Goal: Transaction & Acquisition: Purchase product/service

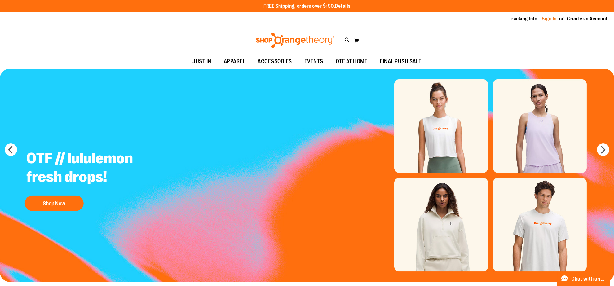
type input "**********"
click at [544, 16] on link "Sign In" at bounding box center [549, 19] width 15 height 7
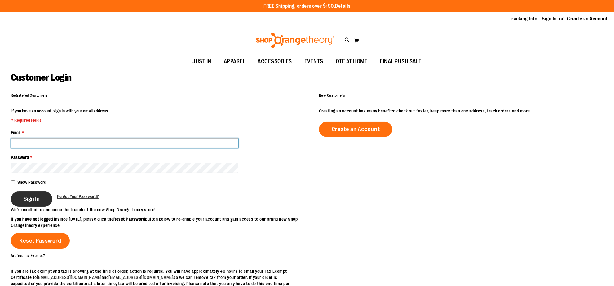
type input "**********"
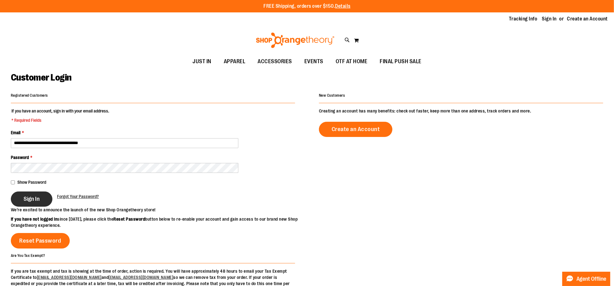
click at [36, 193] on button "Sign In" at bounding box center [32, 199] width 42 height 15
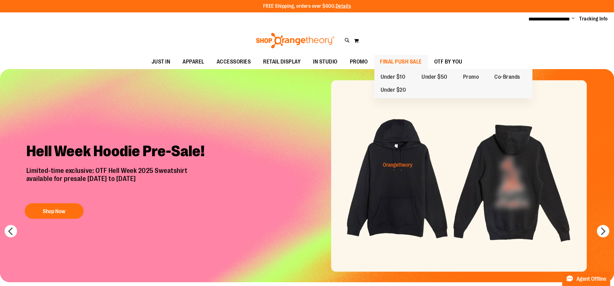
type input "**********"
click at [412, 64] on span "FINAL PUSH SALE" at bounding box center [401, 62] width 42 height 14
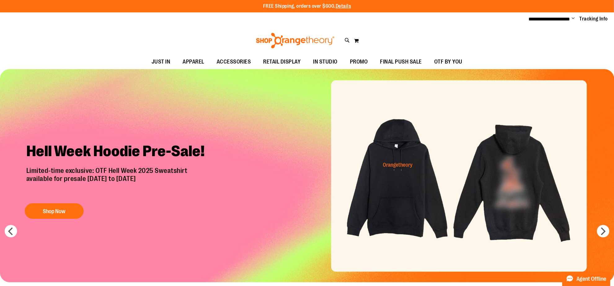
click at [75, 197] on div "Hell Week Hoodie Pre-Sale! Limited-time exclusive: OTF Hell Week 2025 Sweatshir…" at bounding box center [119, 179] width 194 height 85
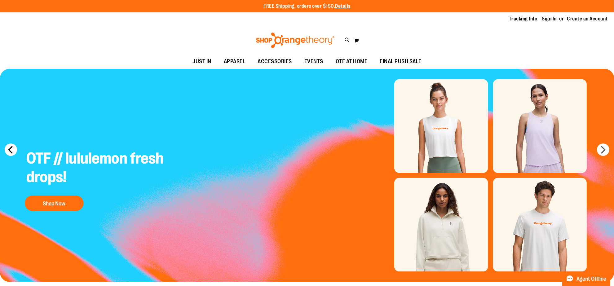
type input "**********"
click at [8, 152] on button "prev" at bounding box center [11, 150] width 12 height 12
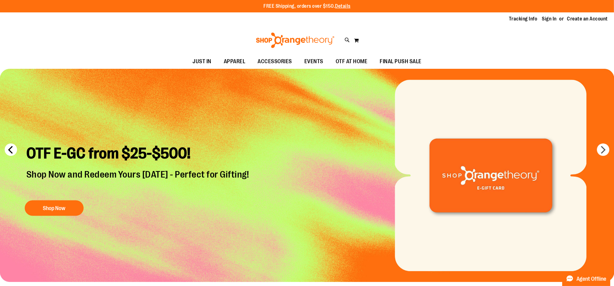
click at [7, 148] on button "prev" at bounding box center [11, 150] width 12 height 12
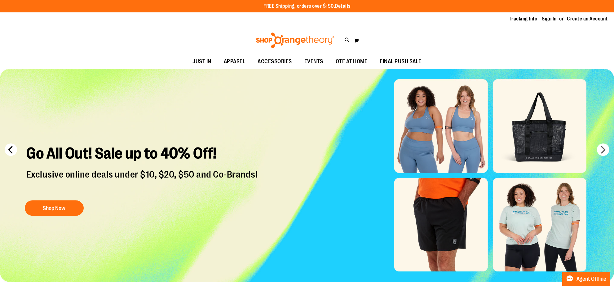
click at [8, 149] on button "prev" at bounding box center [11, 150] width 12 height 12
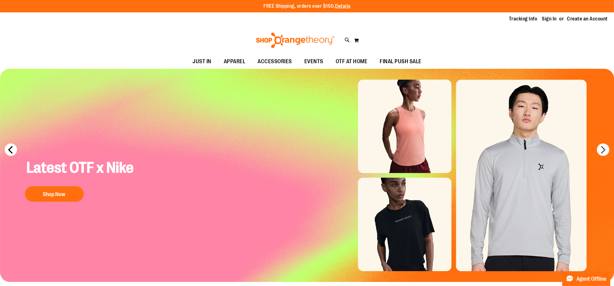
click at [8, 149] on button "prev" at bounding box center [11, 150] width 12 height 12
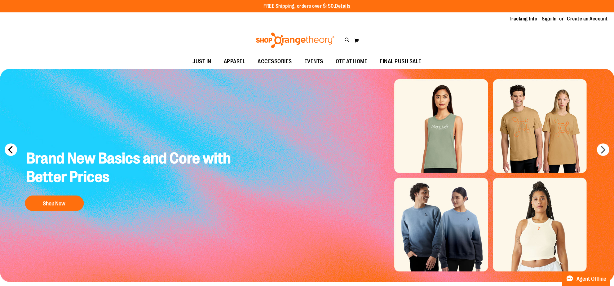
click at [8, 149] on button "prev" at bounding box center [11, 150] width 12 height 12
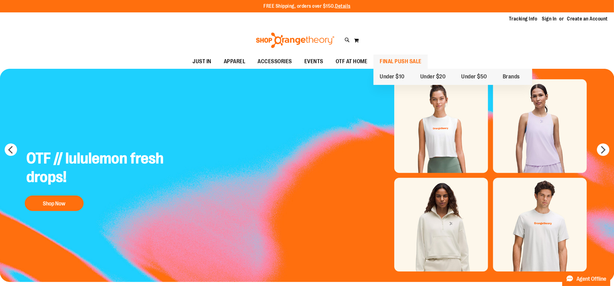
click at [420, 62] on span "FINAL PUSH SALE" at bounding box center [401, 62] width 42 height 14
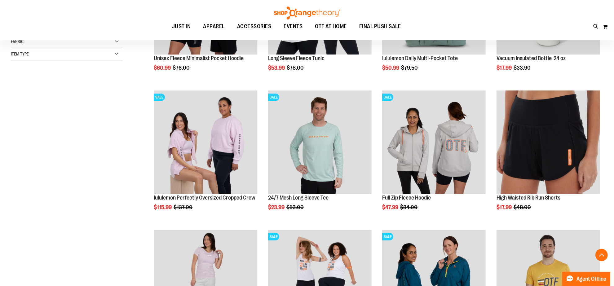
scroll to position [194, 0]
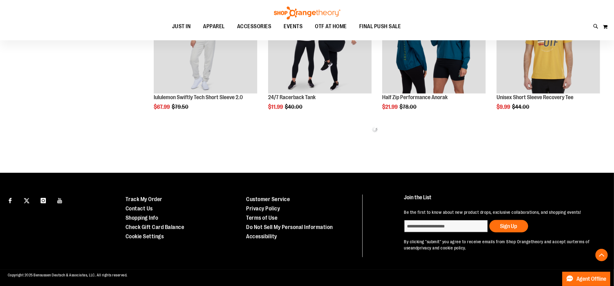
scroll to position [418, 0]
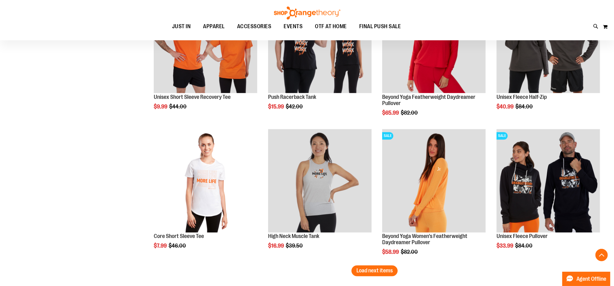
scroll to position [1231, 0]
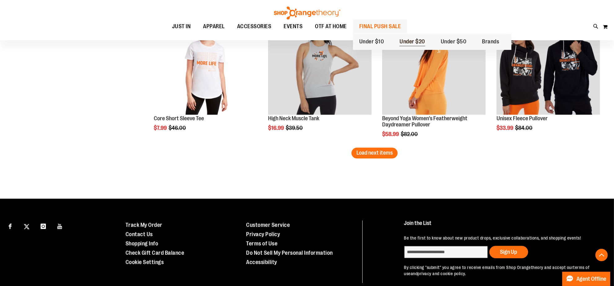
type input "**********"
click at [427, 44] on link "Under $20" at bounding box center [412, 41] width 38 height 13
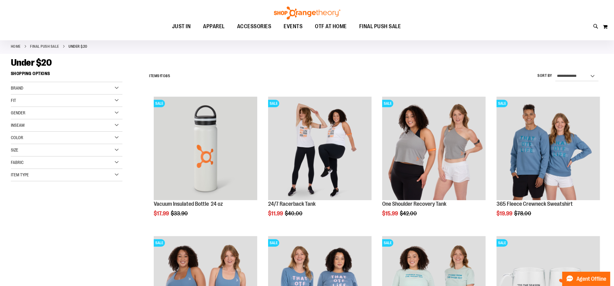
scroll to position [39, 0]
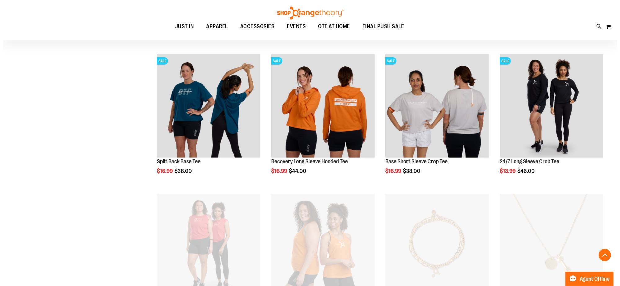
scroll to position [418, 0]
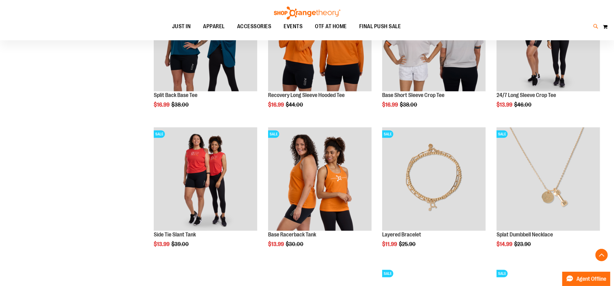
type input "**********"
click at [594, 26] on icon at bounding box center [596, 26] width 5 height 7
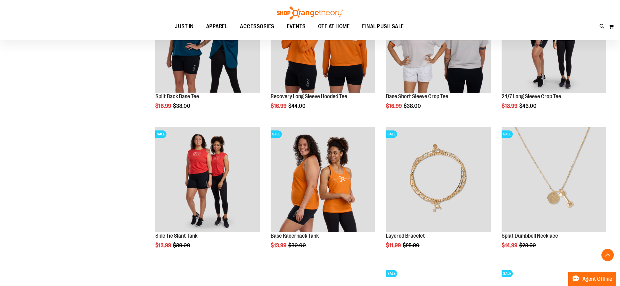
type input "**********"
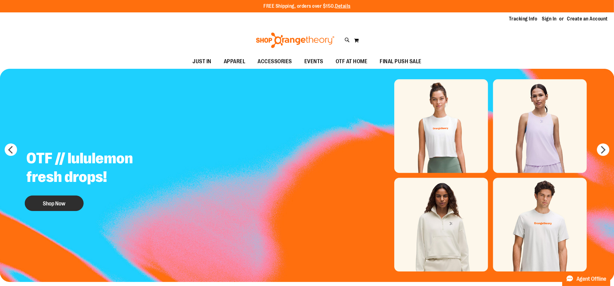
type input "**********"
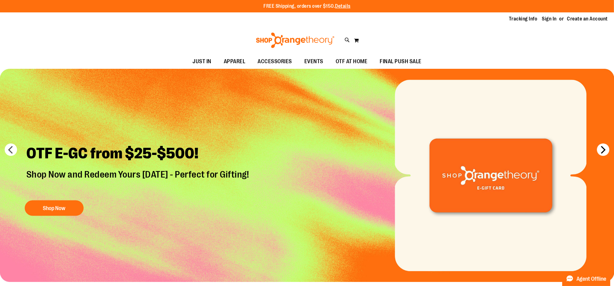
click at [603, 149] on button "next" at bounding box center [603, 150] width 12 height 12
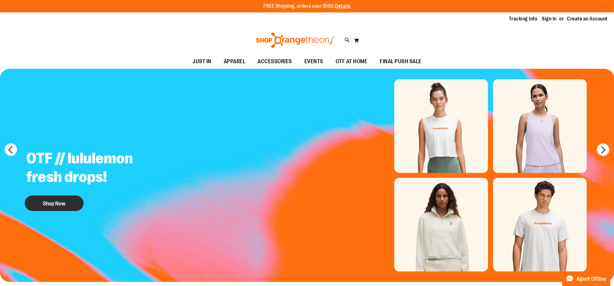
click at [60, 202] on button "Shop Now" at bounding box center [54, 204] width 59 height 16
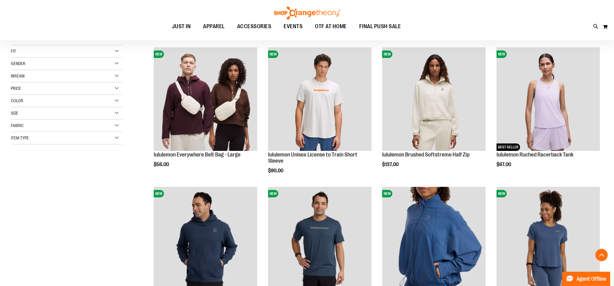
scroll to position [194, 0]
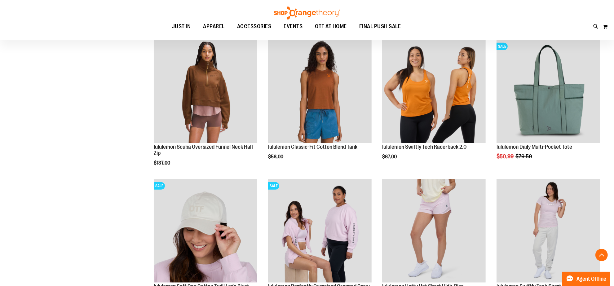
scroll to position [581, 0]
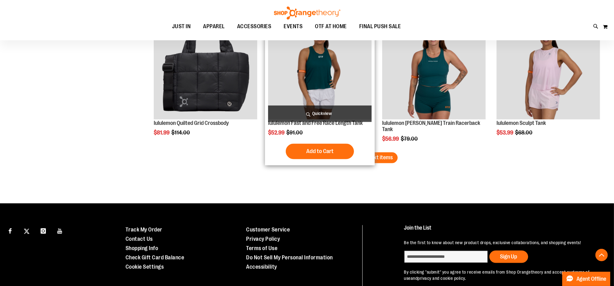
scroll to position [1240, 0]
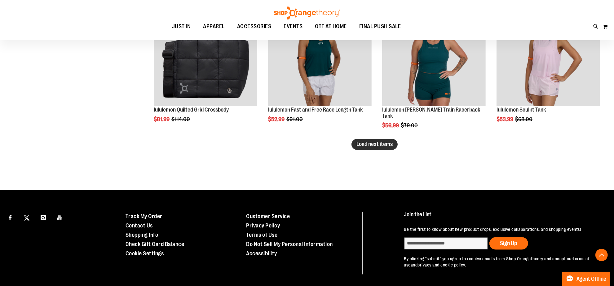
type input "**********"
click at [382, 149] on button "Load next items" at bounding box center [375, 144] width 46 height 11
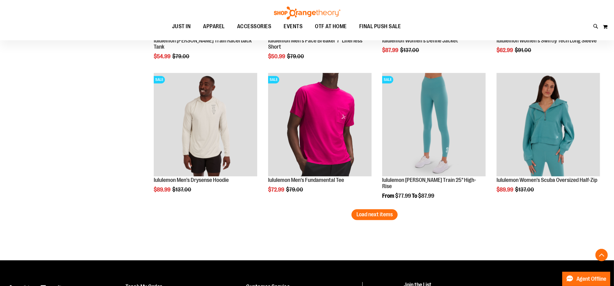
scroll to position [1589, 0]
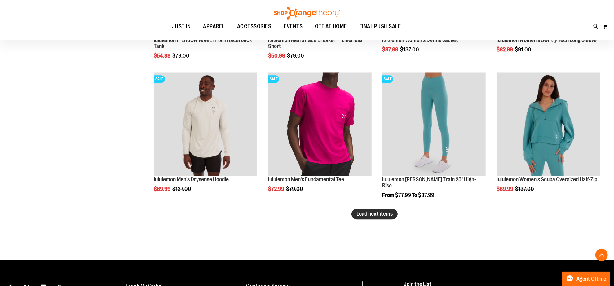
click at [367, 213] on span "Load next items" at bounding box center [375, 214] width 36 height 6
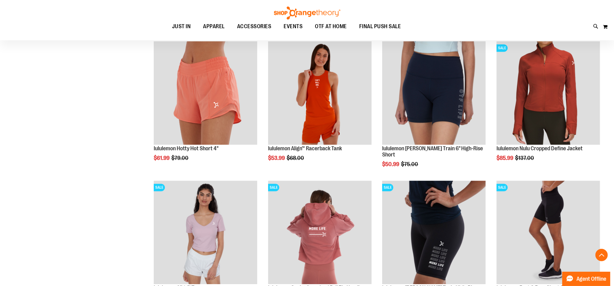
scroll to position [2015, 0]
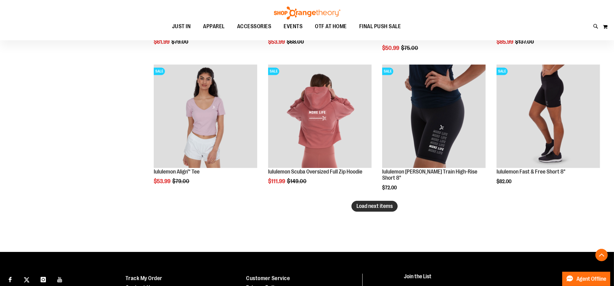
click at [365, 210] on button "Load next items" at bounding box center [375, 206] width 46 height 11
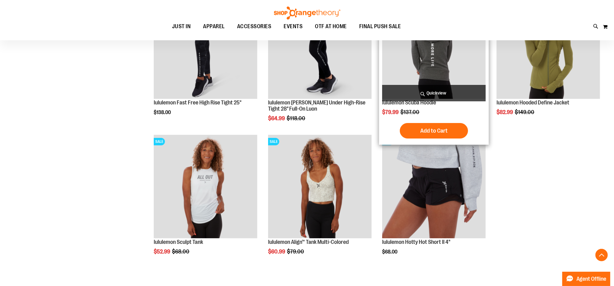
scroll to position [2364, 0]
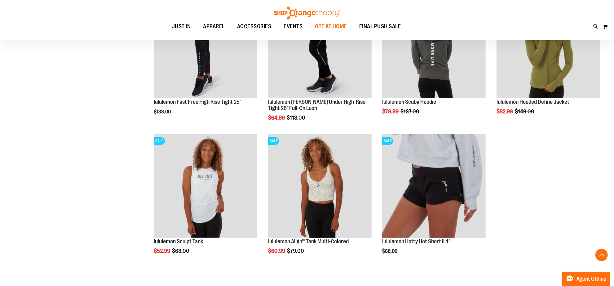
click at [315, 26] on span "OTF AT HOME" at bounding box center [331, 27] width 32 height 14
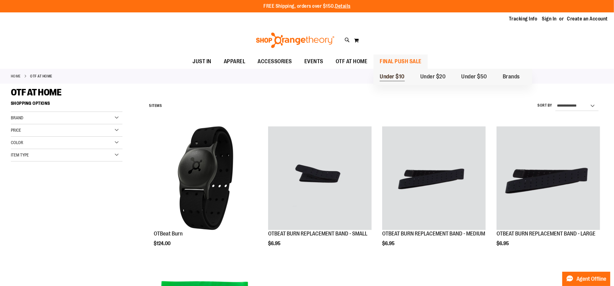
type input "**********"
click at [390, 71] on link "Under $10" at bounding box center [393, 76] width 38 height 13
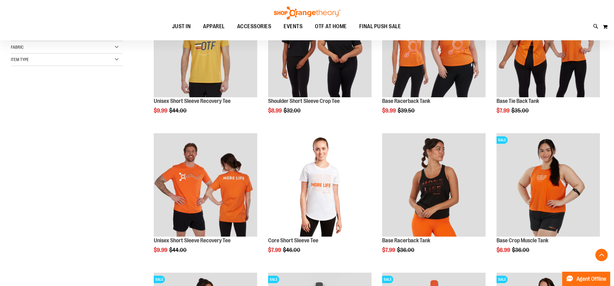
scroll to position [155, 0]
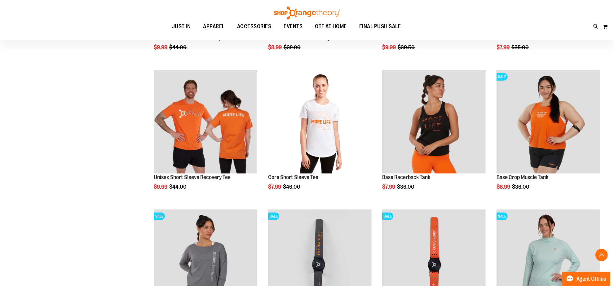
scroll to position [187, 0]
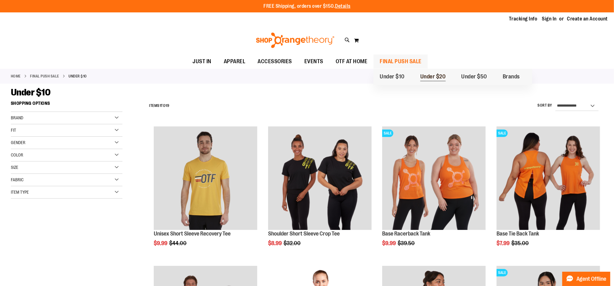
type input "**********"
click at [431, 78] on span "Under $20" at bounding box center [433, 77] width 26 height 8
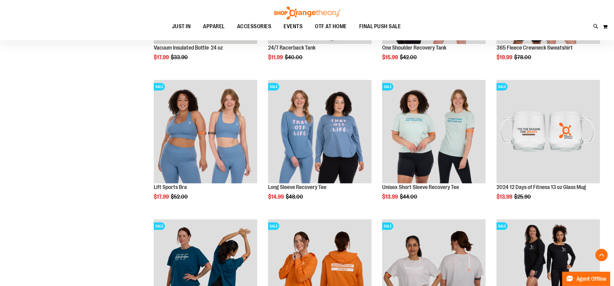
scroll to position [194, 0]
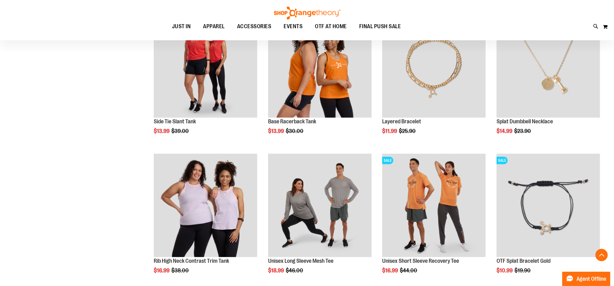
scroll to position [543, 0]
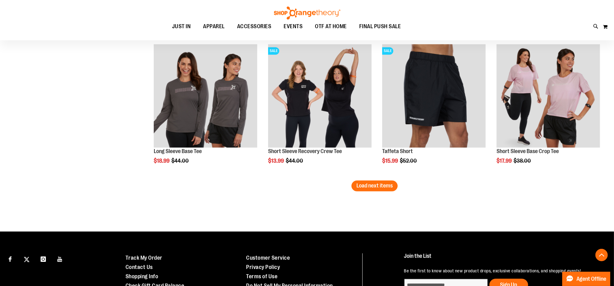
scroll to position [1201, 0]
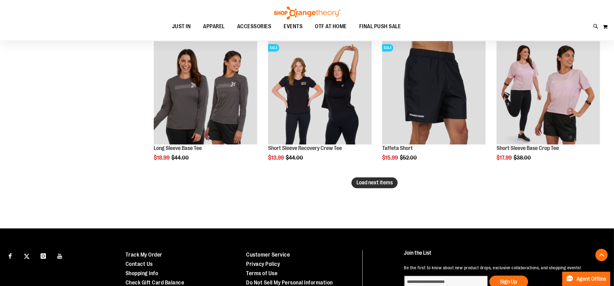
type input "**********"
click at [382, 178] on button "Load next items" at bounding box center [375, 183] width 46 height 11
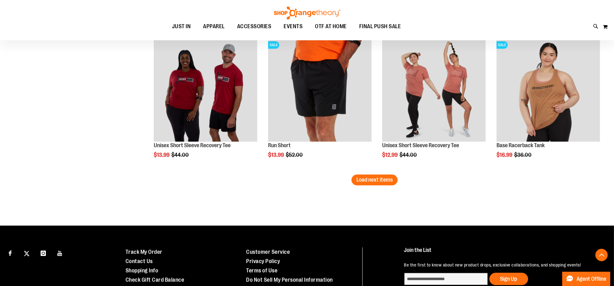
scroll to position [1628, 0]
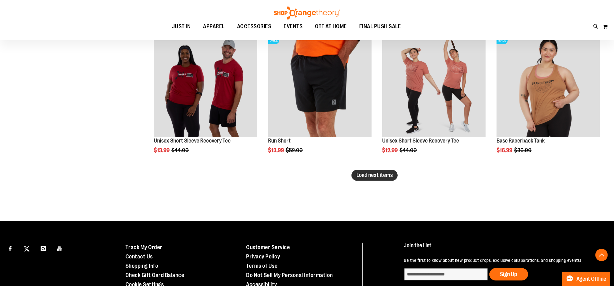
click at [391, 178] on span "Load next items" at bounding box center [375, 175] width 36 height 6
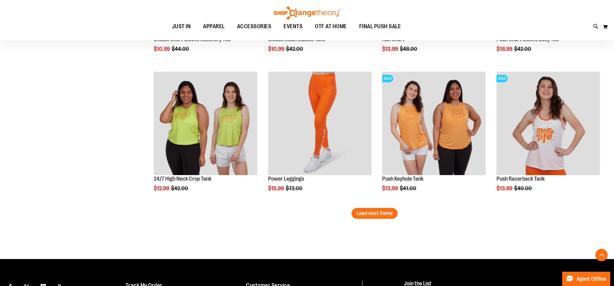
scroll to position [2015, 0]
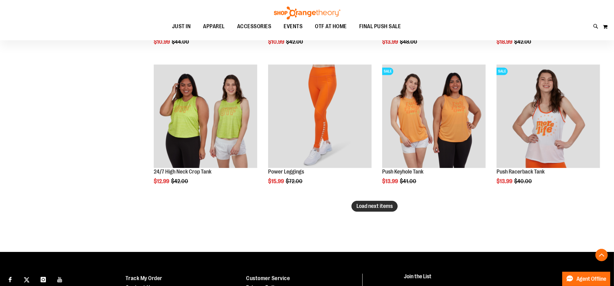
click at [375, 208] on span "Load next items" at bounding box center [375, 206] width 36 height 6
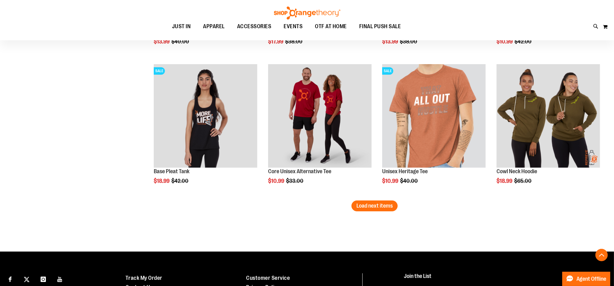
scroll to position [2441, 0]
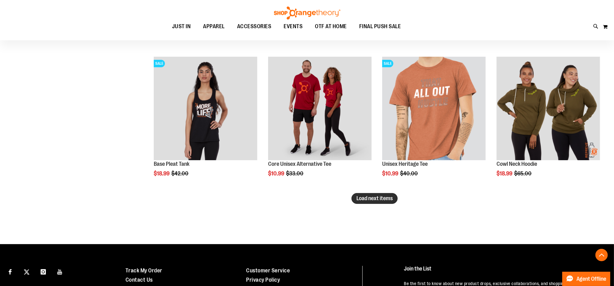
click at [383, 199] on span "Load next items" at bounding box center [375, 198] width 36 height 6
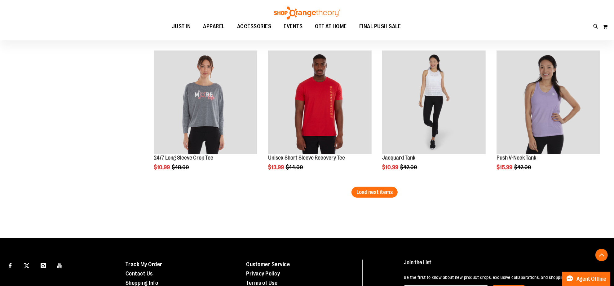
scroll to position [2868, 0]
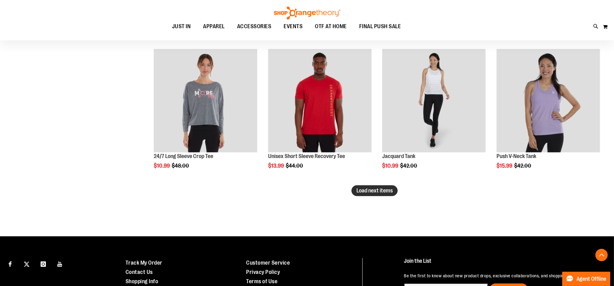
click at [356, 189] on button "Load next items" at bounding box center [375, 190] width 46 height 11
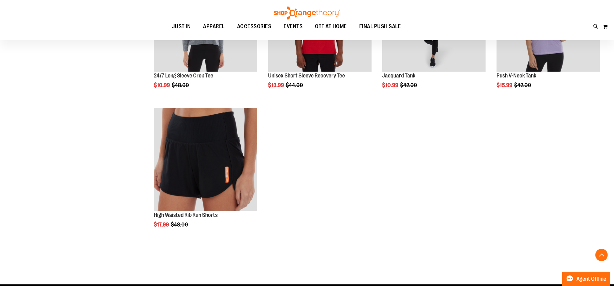
scroll to position [2868, 0]
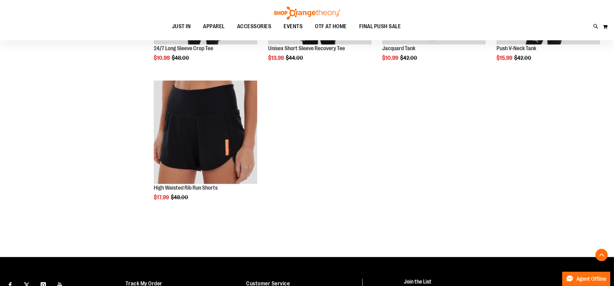
scroll to position [2984, 0]
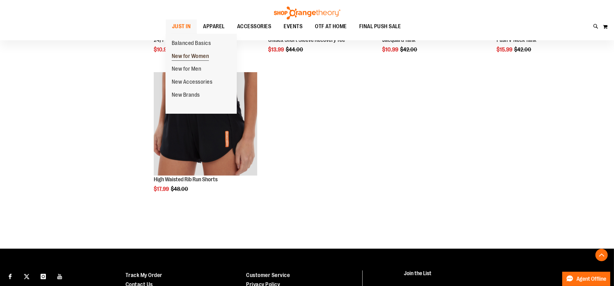
click at [201, 61] on link "New for Women" at bounding box center [191, 56] width 50 height 13
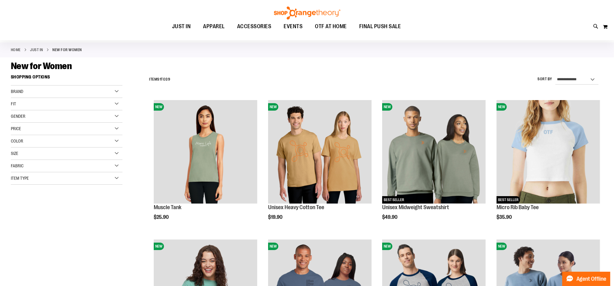
scroll to position [78, 0]
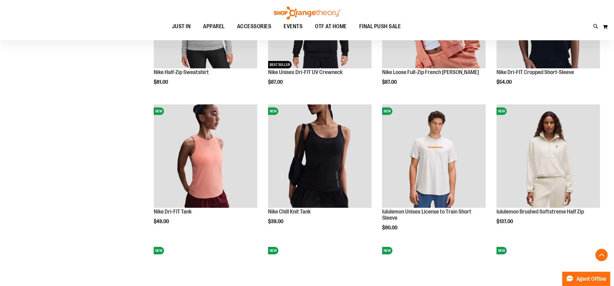
scroll to position [465, 0]
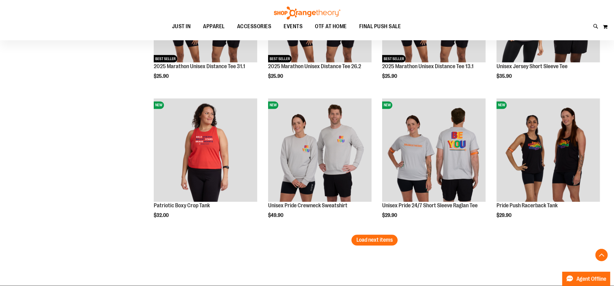
scroll to position [1240, 0]
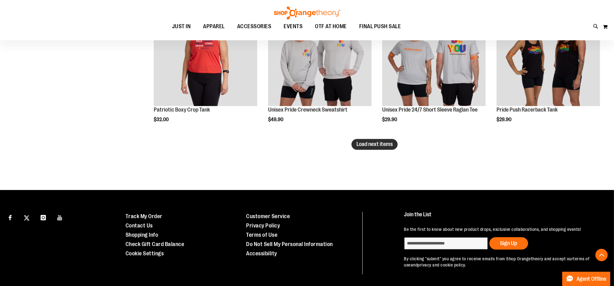
type input "**********"
click at [384, 143] on span "Load next items" at bounding box center [375, 144] width 36 height 6
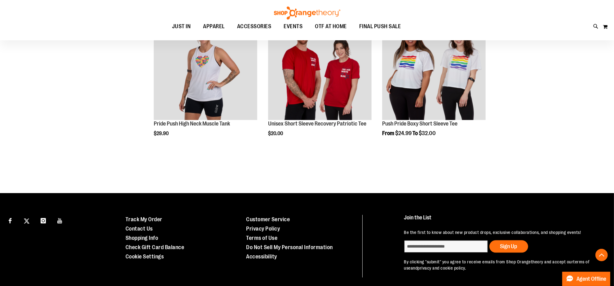
scroll to position [1388, 0]
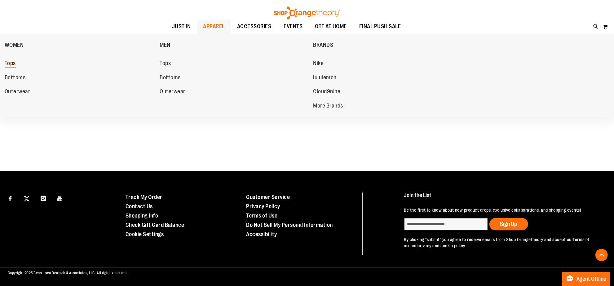
click at [11, 65] on span "Tops" at bounding box center [10, 64] width 11 height 8
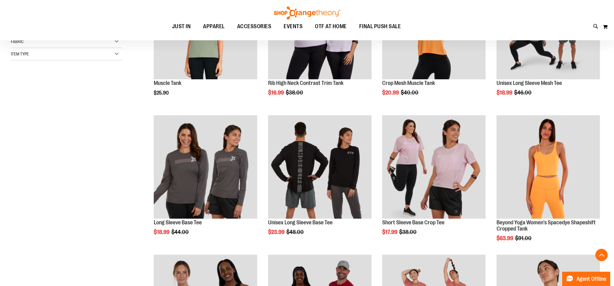
scroll to position [155, 0]
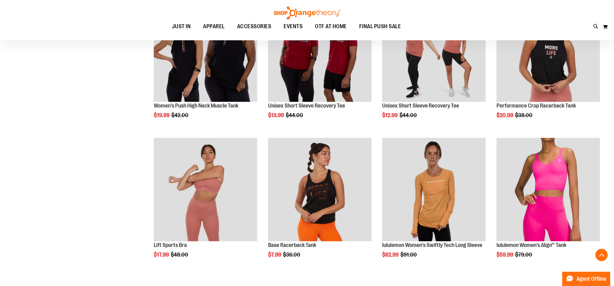
scroll to position [426, 0]
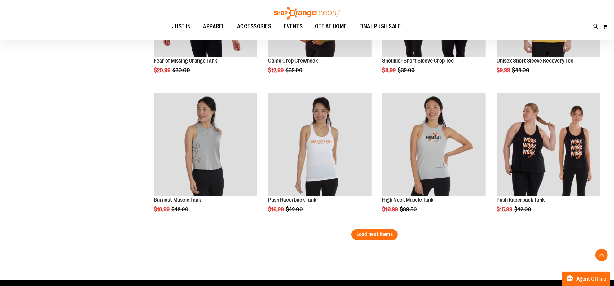
scroll to position [1163, 0]
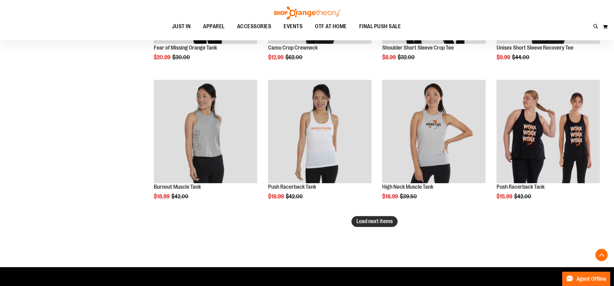
type input "**********"
click at [366, 223] on span "Load next items" at bounding box center [375, 222] width 36 height 6
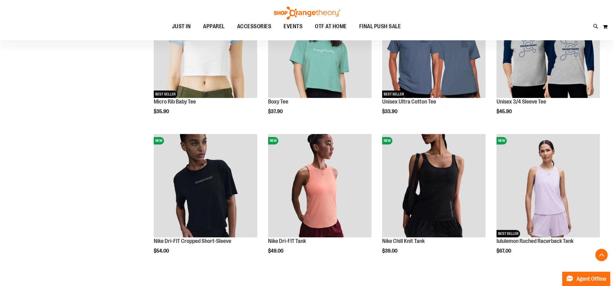
scroll to position [1550, 0]
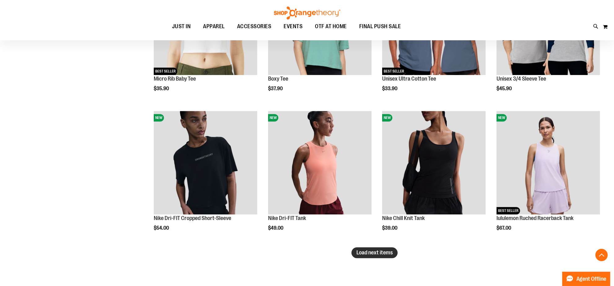
click at [373, 256] on button "Load next items" at bounding box center [375, 252] width 46 height 11
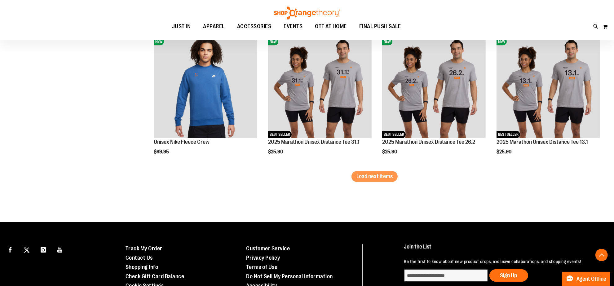
scroll to position [2054, 0]
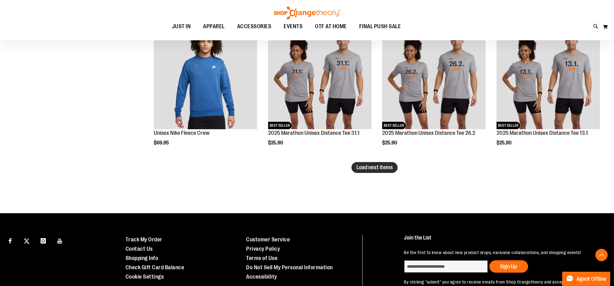
click at [368, 170] on span "Load next items" at bounding box center [375, 167] width 36 height 6
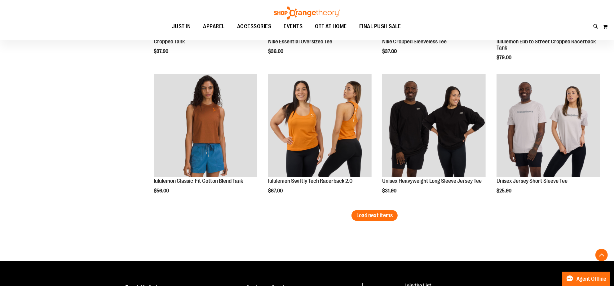
scroll to position [2441, 0]
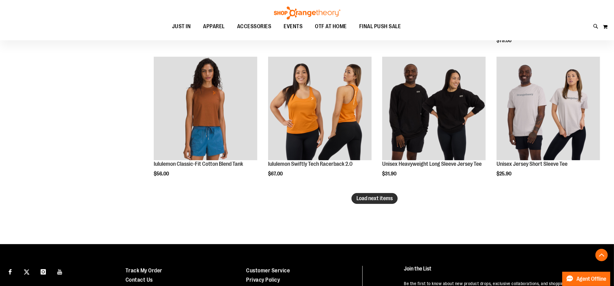
click at [385, 195] on span "Load next items" at bounding box center [375, 198] width 36 height 6
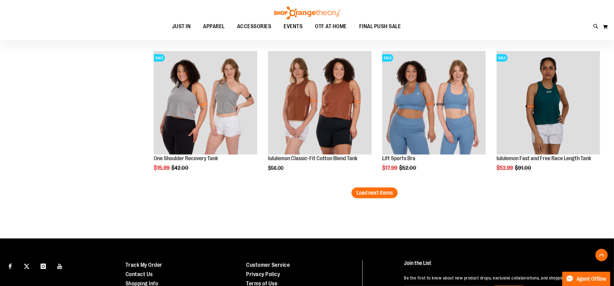
scroll to position [2868, 0]
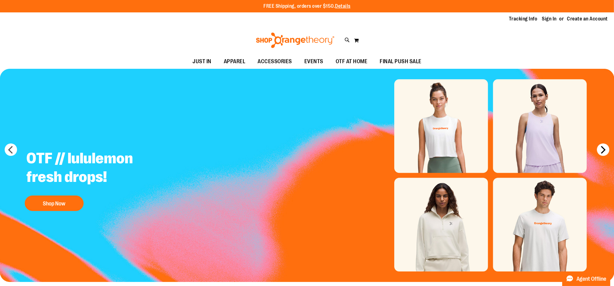
type input "**********"
click at [605, 151] on button "next" at bounding box center [603, 150] width 12 height 12
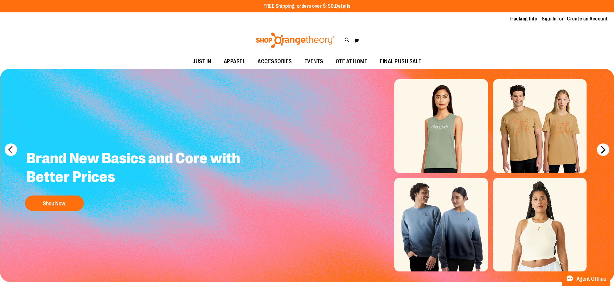
click at [605, 151] on button "next" at bounding box center [603, 150] width 12 height 12
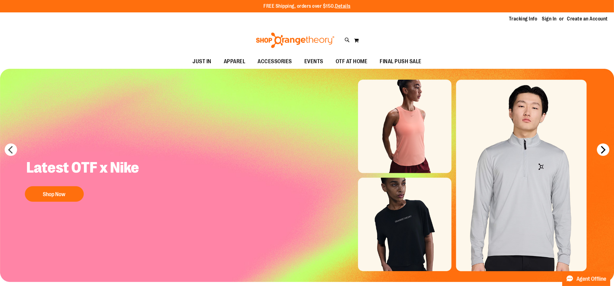
click at [605, 151] on button "next" at bounding box center [603, 150] width 12 height 12
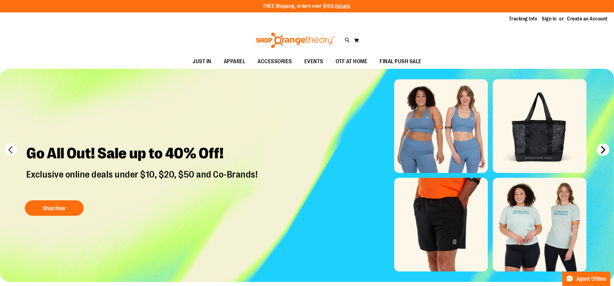
click at [605, 151] on button "next" at bounding box center [603, 150] width 12 height 12
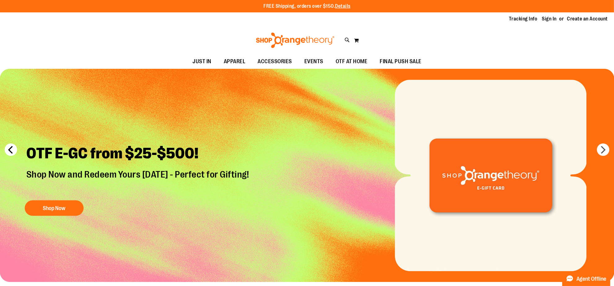
click at [8, 146] on button "prev" at bounding box center [11, 150] width 12 height 12
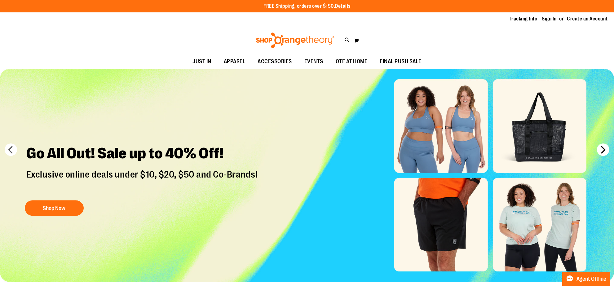
click at [605, 150] on button "next" at bounding box center [603, 150] width 12 height 12
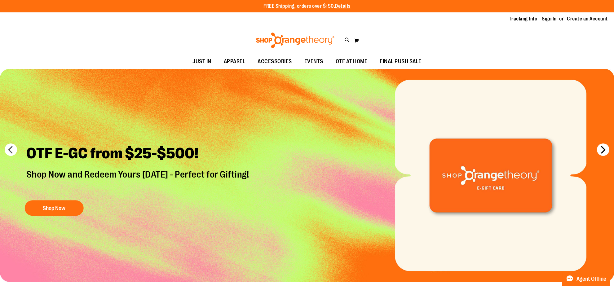
click at [605, 150] on button "next" at bounding box center [603, 150] width 12 height 12
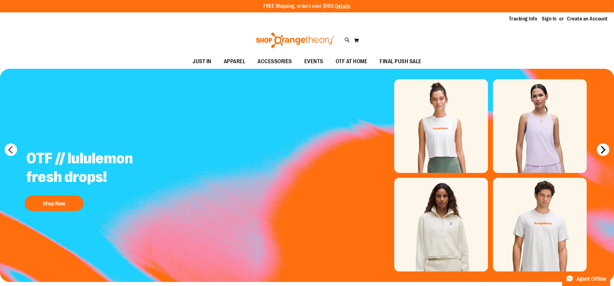
click at [605, 150] on button "next" at bounding box center [603, 150] width 12 height 12
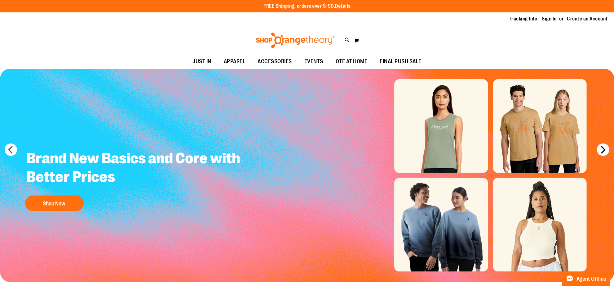
click at [605, 150] on button "next" at bounding box center [603, 150] width 12 height 12
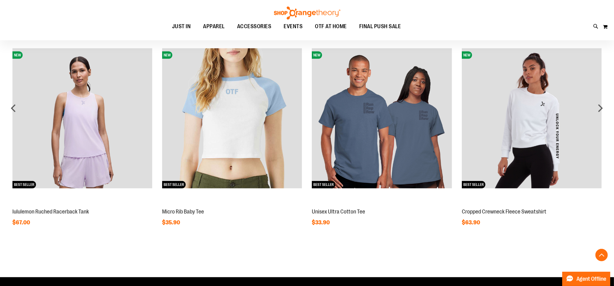
scroll to position [392, 0]
